Goal: Information Seeking & Learning: Learn about a topic

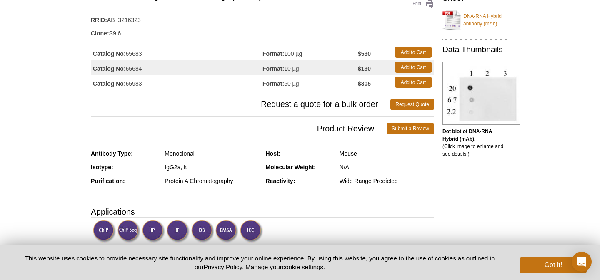
scroll to position [134, 0]
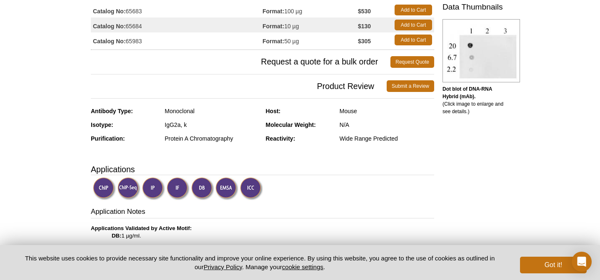
click at [354, 111] on div "Mouse" at bounding box center [386, 110] width 95 height 7
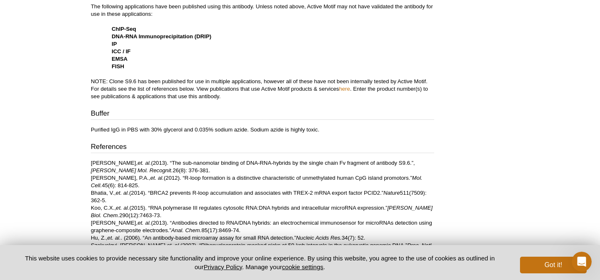
scroll to position [386, 0]
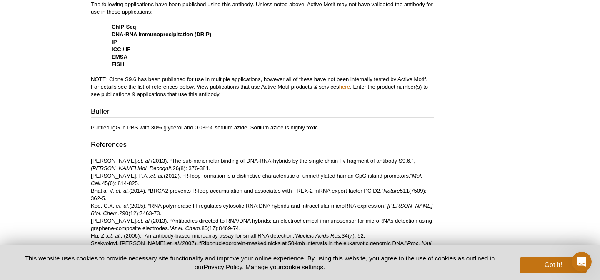
click at [192, 128] on p "Purified IgG in PBS with 30% glycerol and 0.035% sodium azide. Sodium azide is …" at bounding box center [262, 127] width 343 height 7
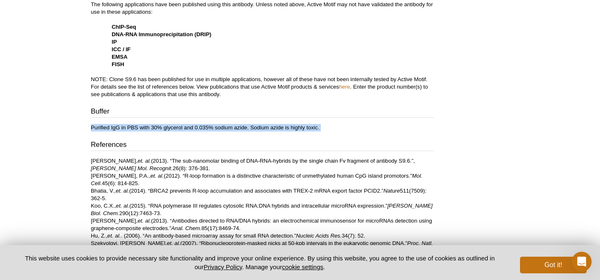
click at [192, 128] on p "Purified IgG in PBS with 30% glycerol and 0.035% sodium azide. Sodium azide is …" at bounding box center [262, 127] width 343 height 7
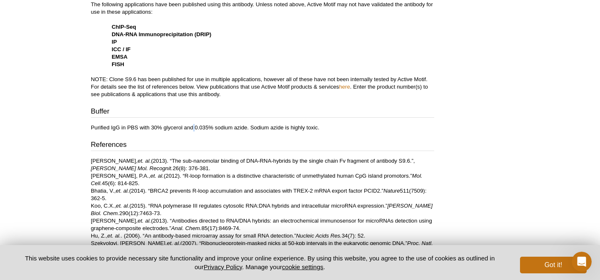
click at [192, 128] on p "Purified IgG in PBS with 30% glycerol and 0.035% sodium azide. Sodium azide is …" at bounding box center [262, 127] width 343 height 7
click at [194, 128] on p "Purified IgG in PBS with 30% glycerol and 0.035% sodium azide. Sodium azide is …" at bounding box center [262, 127] width 343 height 7
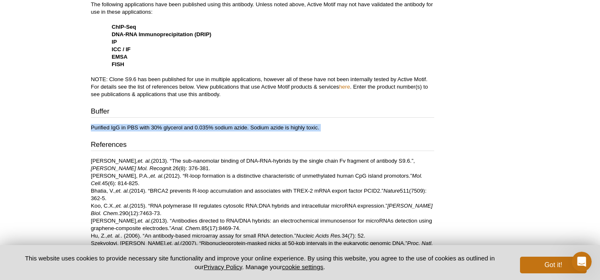
click at [194, 128] on p "Purified IgG in PBS with 30% glycerol and 0.035% sodium azide. Sodium azide is …" at bounding box center [262, 127] width 343 height 7
click at [195, 132] on div "Application Notes Applications Validated by Active Motif: DB: 1 µg/ml. Publishe…" at bounding box center [262, 98] width 343 height 313
drag, startPoint x: 211, startPoint y: 120, endPoint x: 204, endPoint y: 144, distance: 24.5
click at [204, 144] on div "Application Notes Applications Validated by Active Motif: DB: 1 µg/ml. Publishe…" at bounding box center [262, 98] width 343 height 313
click at [204, 144] on h3 "References" at bounding box center [262, 146] width 343 height 12
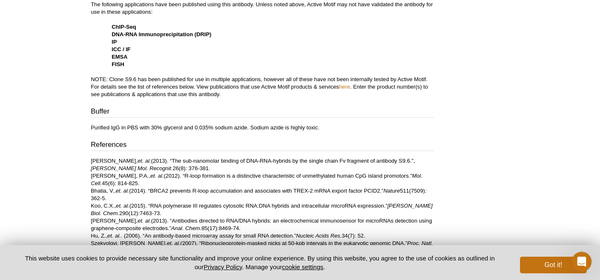
click at [204, 144] on h3 "References" at bounding box center [262, 146] width 343 height 12
